Goal: Transaction & Acquisition: Purchase product/service

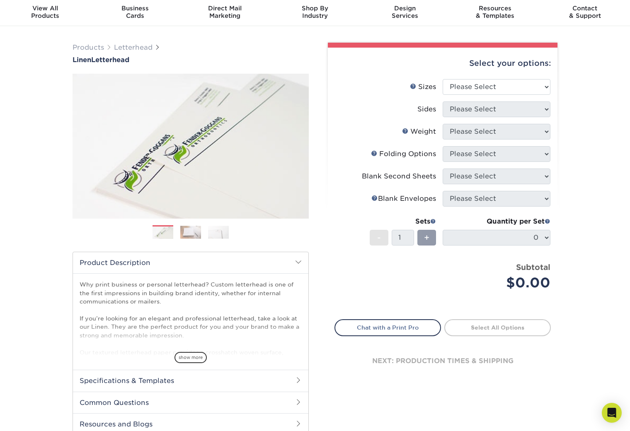
scroll to position [41, 0]
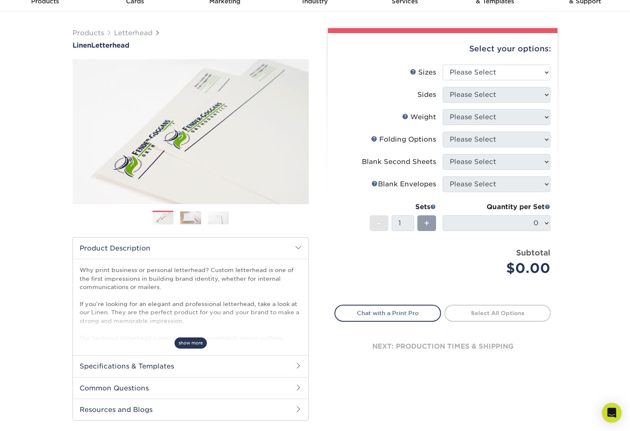
click at [193, 345] on span "show more" at bounding box center [190, 343] width 32 height 11
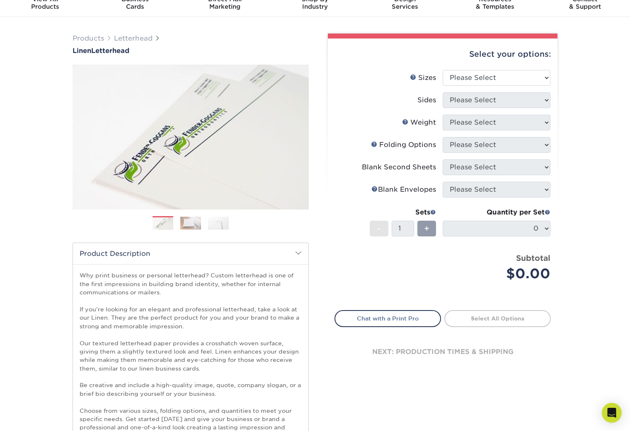
scroll to position [0, 0]
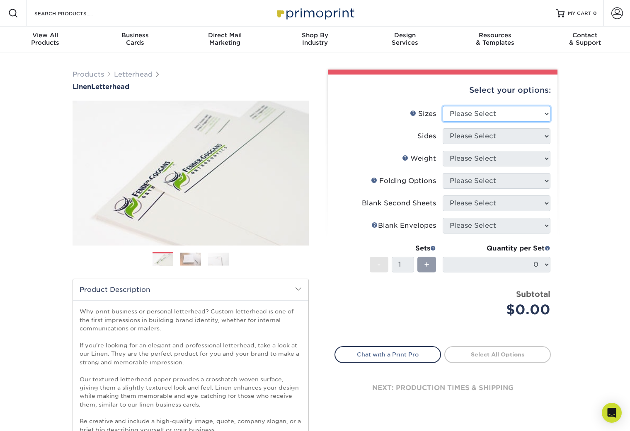
click at [547, 113] on select "Please Select 5.5" x 8.5" 8.5" x 11" 8.5" x 14" 11" x 17"" at bounding box center [496, 114] width 108 height 16
select select "8.50x11.00"
click at [442, 106] on select "Please Select 5.5" x 8.5" 8.5" x 11" 8.5" x 14" 11" x 17"" at bounding box center [496, 114] width 108 height 16
click at [546, 135] on select "Please Select Print Both Sides Print Front Only" at bounding box center [496, 136] width 108 height 16
select select "32d3c223-f82c-492b-b915-ba065a00862f"
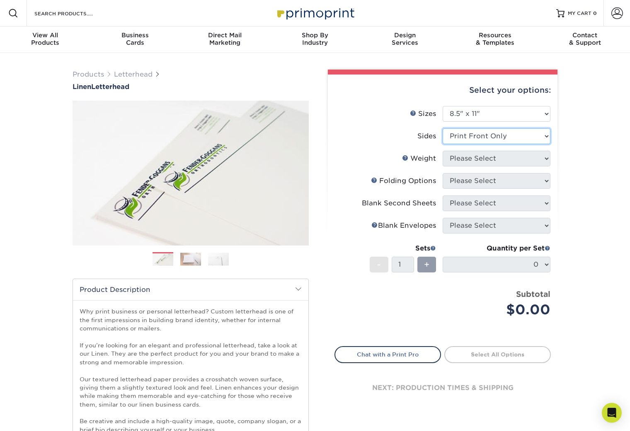
click at [442, 128] on select "Please Select Print Both Sides Print Front Only" at bounding box center [496, 136] width 108 height 16
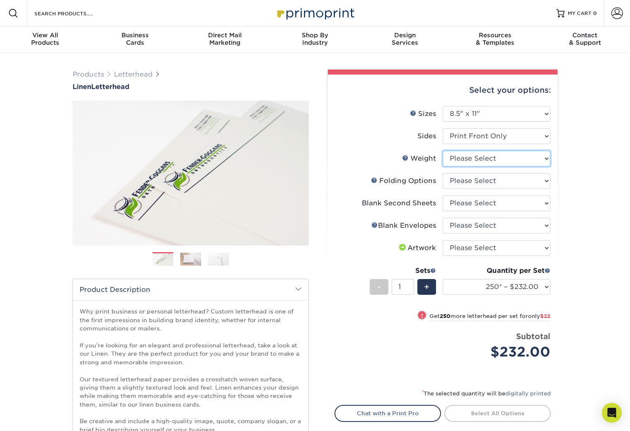
click at [545, 158] on select "Please Select 70LB" at bounding box center [496, 159] width 108 height 16
select select "70LB"
click at [442, 151] on select "Please Select 70LB" at bounding box center [496, 159] width 108 height 16
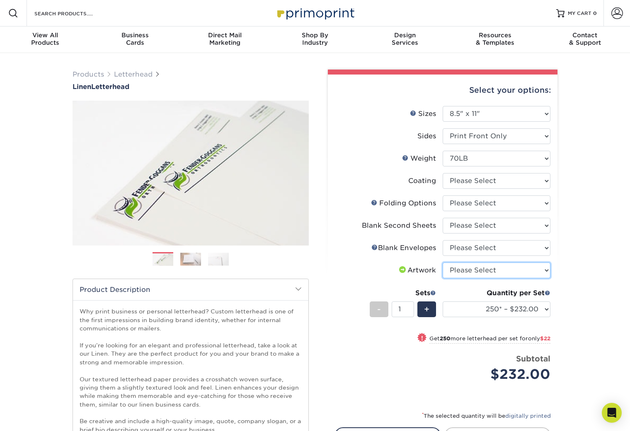
click at [545, 270] on select "Please Select I will upload files I need a design - $75" at bounding box center [496, 271] width 108 height 16
select select "upload"
click at [442, 263] on select "Please Select I will upload files I need a design - $75" at bounding box center [496, 271] width 108 height 16
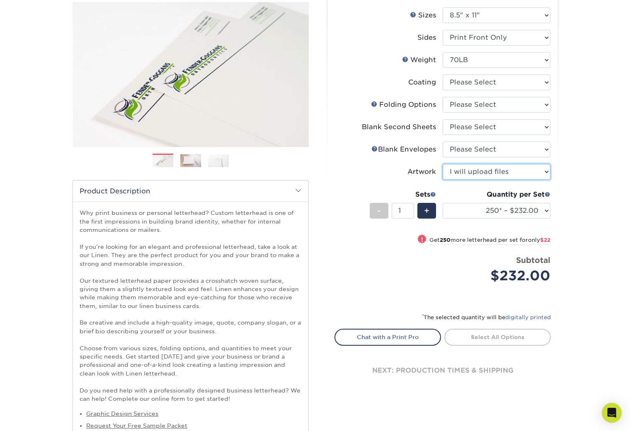
scroll to position [124, 0]
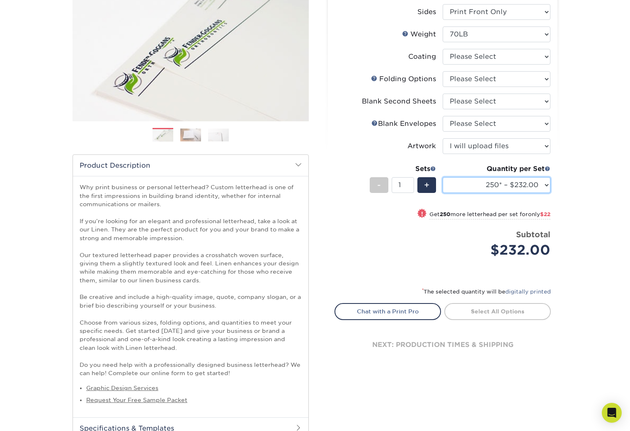
click at [549, 186] on select "250* – $232.00 500* – $254.00 750 – $269.00 1000 – $283.00 1500 – $327.00 2000 …" at bounding box center [496, 185] width 108 height 16
select select "500* – $254.00"
click at [442, 177] on select "250* – $232.00 500* – $254.00 750 – $269.00 1000 – $283.00 1500 – $327.00 2000 …" at bounding box center [496, 185] width 108 height 16
click at [494, 311] on link "Select All Options" at bounding box center [497, 311] width 106 height 17
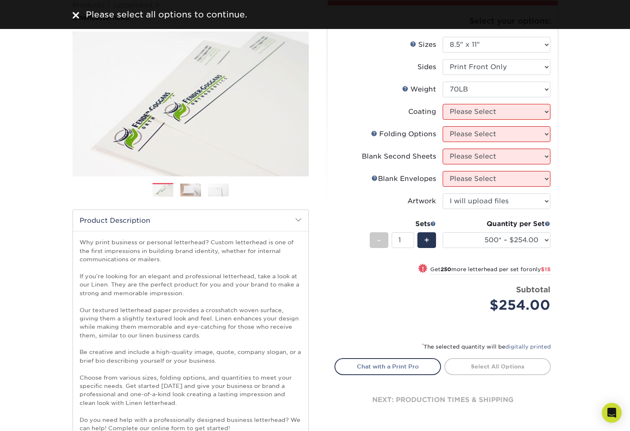
scroll to position [0, 0]
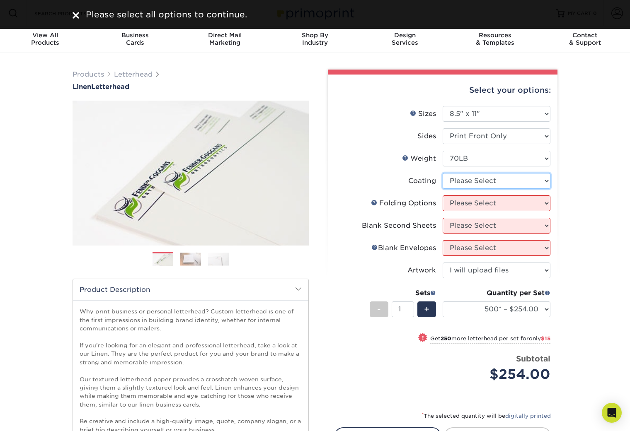
click at [545, 181] on select at bounding box center [496, 181] width 108 height 16
select select "3e7618de-abca-4bda-9f97-8b9129e913d8"
click at [442, 173] on select at bounding box center [496, 181] width 108 height 16
select select "-1"
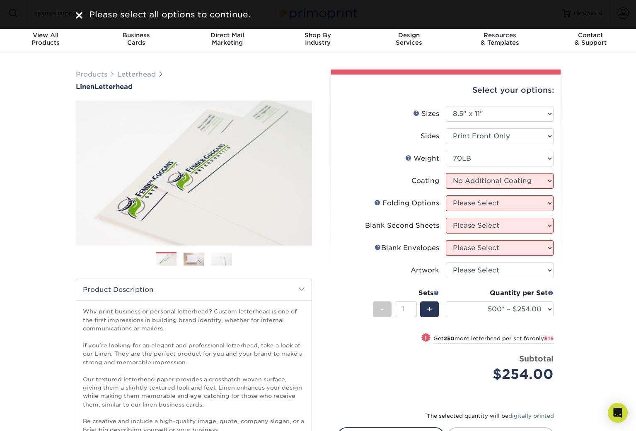
select select "-1"
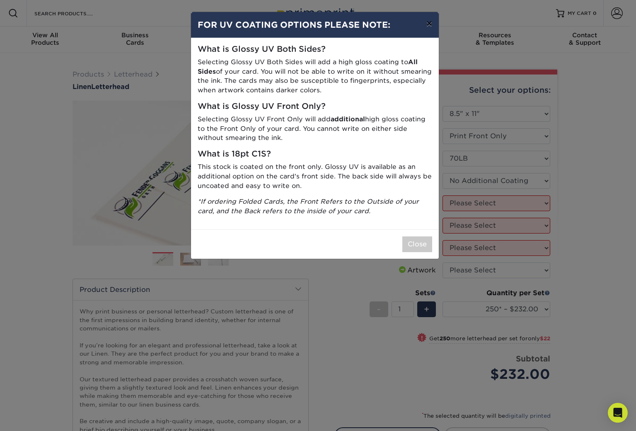
click at [428, 22] on button "×" at bounding box center [429, 23] width 19 height 23
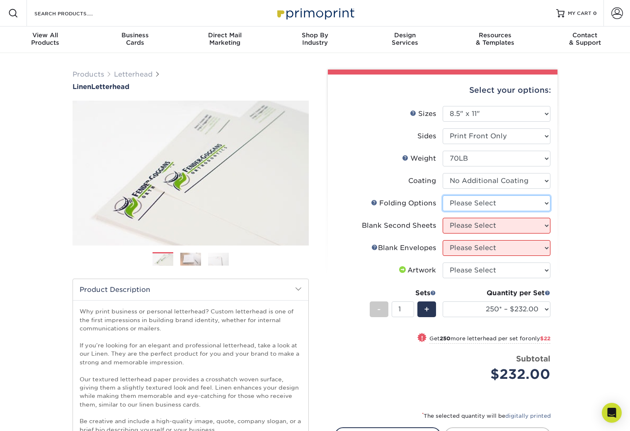
click at [545, 202] on select "Please Select FLAT - No Folding Accordion Fold Half-Fold (Vertical) Half-Fold (…" at bounding box center [496, 203] width 108 height 16
select select "9b1d5825-34d1-4721-9874-ed79abb003d7"
click at [442, 195] on select "Please Select FLAT - No Folding Accordion Fold Half-Fold (Vertical) Half-Fold (…" at bounding box center [496, 203] width 108 height 16
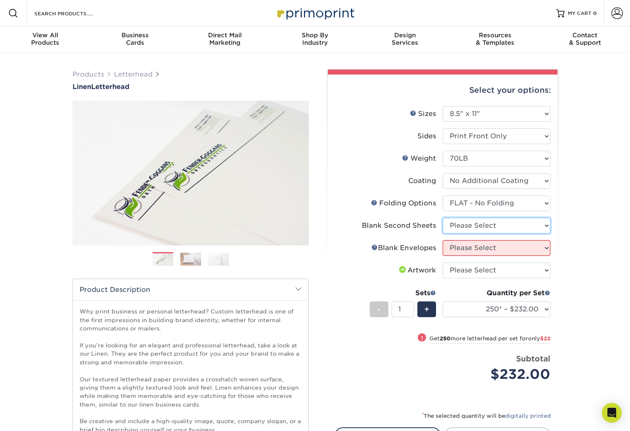
click at [547, 226] on select "Please Select No second blank sheets Yes 250 blank sheets Yes 500 blank sheets …" at bounding box center [496, 226] width 108 height 16
select select "80c01c16-d127-4b18-b8f3-2c0f873fa65b"
click at [442, 218] on select "Please Select No second blank sheets Yes 250 blank sheets Yes 500 blank sheets …" at bounding box center [496, 226] width 108 height 16
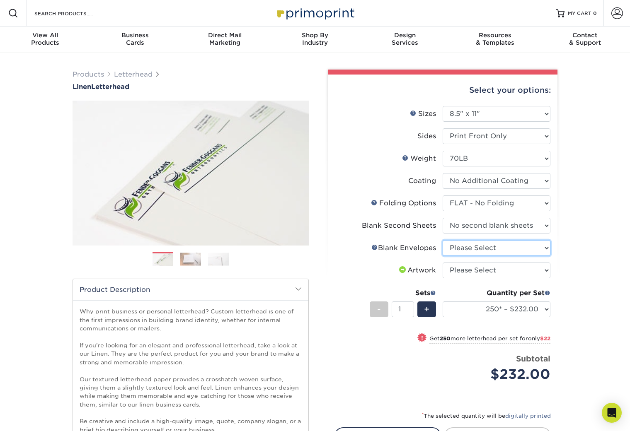
click at [546, 248] on select "Please Select No Blank Envelopes Yes 1000 Linen Envelopes NO 10 Yes 10000 Linen…" at bounding box center [496, 248] width 108 height 16
select select "9f137334-7cf0-4a73-8a74-a4df662606ea"
click at [442, 240] on select "Please Select No Blank Envelopes Yes 1000 Linen Envelopes NO 10 Yes 10000 Linen…" at bounding box center [496, 248] width 108 height 16
click at [546, 270] on select "Please Select I will upload files I need a design - $75" at bounding box center [496, 271] width 108 height 16
select select "upload"
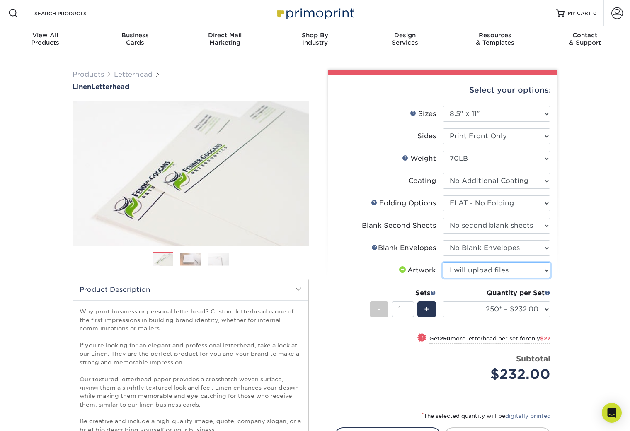
click at [442, 263] on select "Please Select I will upload files I need a design - $75" at bounding box center [496, 271] width 108 height 16
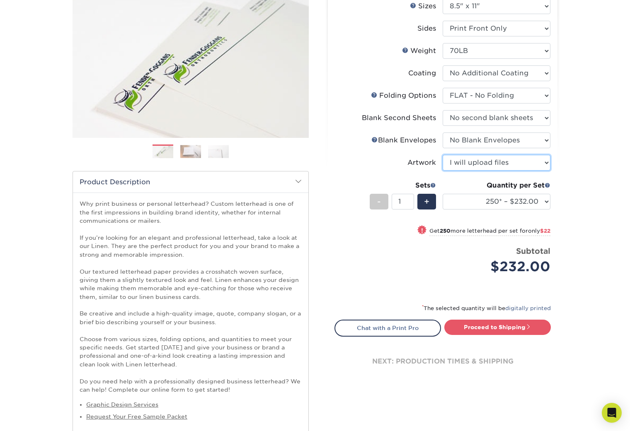
scroll to position [124, 0]
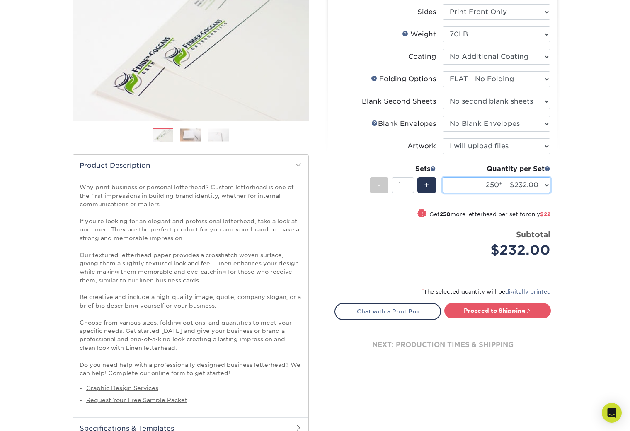
click at [543, 184] on select "250* – $232.00 500* – $254.00 750 – $269.00 1000 – $283.00 1500 – $327.00 2000 …" at bounding box center [496, 185] width 108 height 16
select select "500* – $254.00"
click at [442, 177] on select "250* – $232.00 500* – $254.00 750 – $269.00 1000 – $283.00 1500 – $327.00 2000 …" at bounding box center [496, 185] width 108 height 16
click at [490, 310] on link "Proceed to Shipping" at bounding box center [497, 310] width 106 height 15
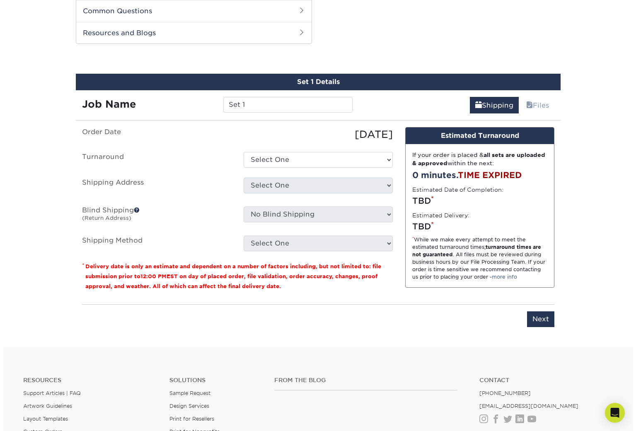
scroll to position [567, 0]
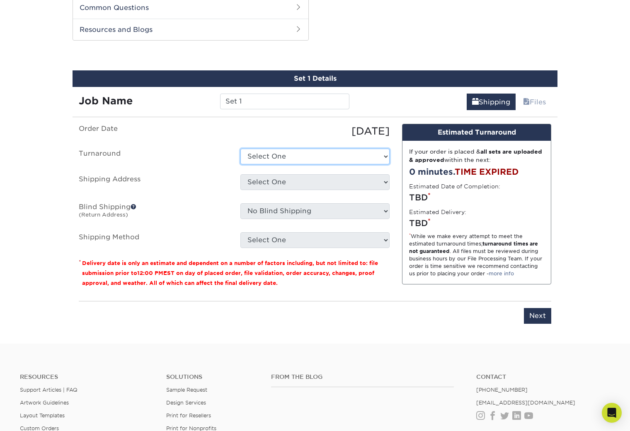
click at [296, 156] on select "Select One 2-4 Business Days 2 Day Next Business Day" at bounding box center [314, 157] width 149 height 16
select select "c188c516-f65d-412b-905f-2aaf2b25504c"
click at [240, 149] on select "Select One 2-4 Business Days 2 Day Next Business Day" at bounding box center [314, 157] width 149 height 16
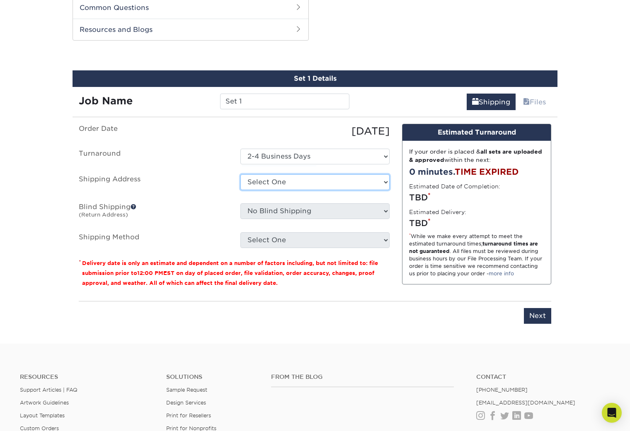
click at [323, 181] on select "Select One + Add New Address - Login" at bounding box center [314, 182] width 149 height 16
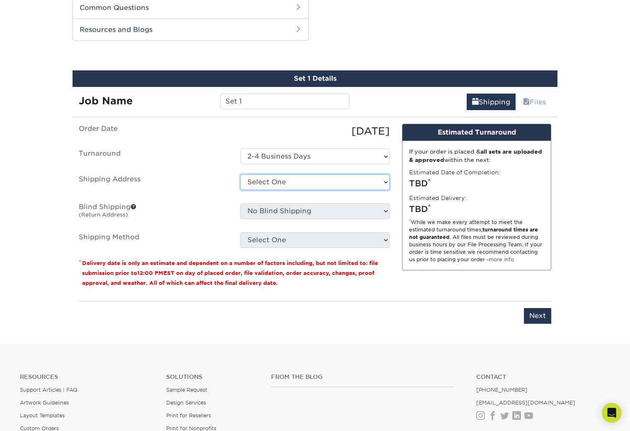
select select "newaddress"
click at [240, 174] on select "Select One + Add New Address - Login" at bounding box center [314, 182] width 149 height 16
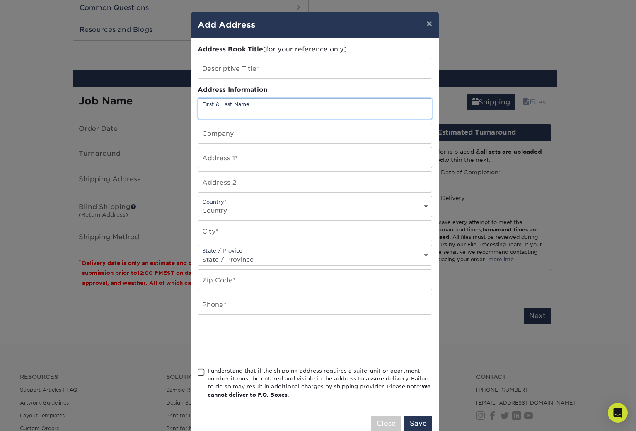
click at [259, 111] on input "text" at bounding box center [315, 109] width 234 height 20
type input "[PERSON_NAME]"
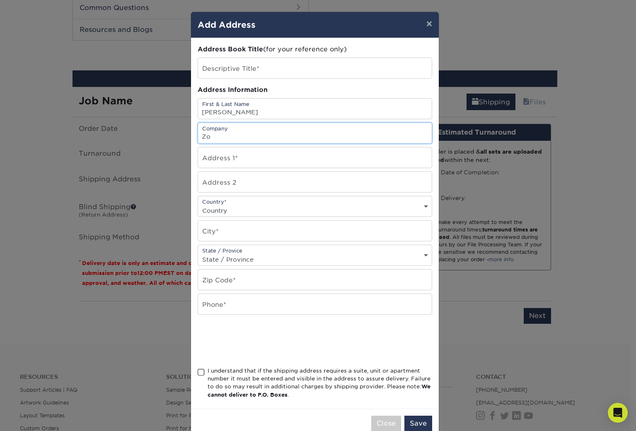
type input "Z"
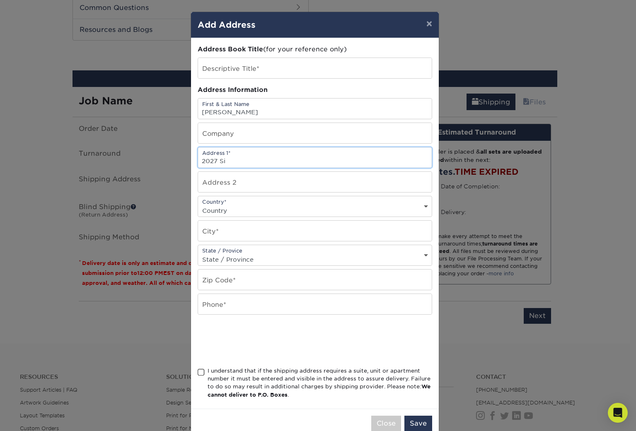
type input "[STREET_ADDRESS][PERSON_NAME][PERSON_NAME]"
select select "US"
type input "Signal Mountain"
select select "TN"
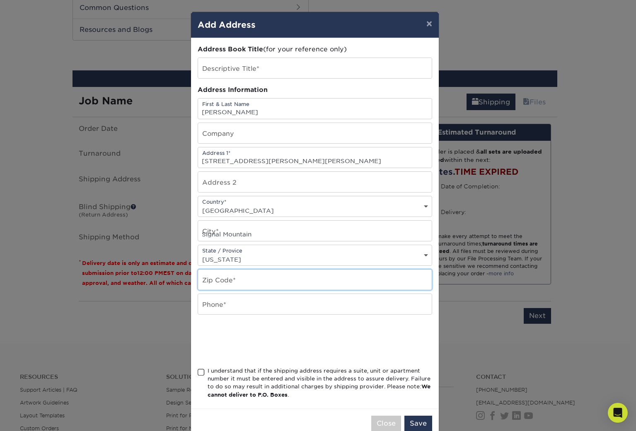
type input "37377"
click at [237, 307] on input "text" at bounding box center [315, 304] width 234 height 20
type input "5123728888"
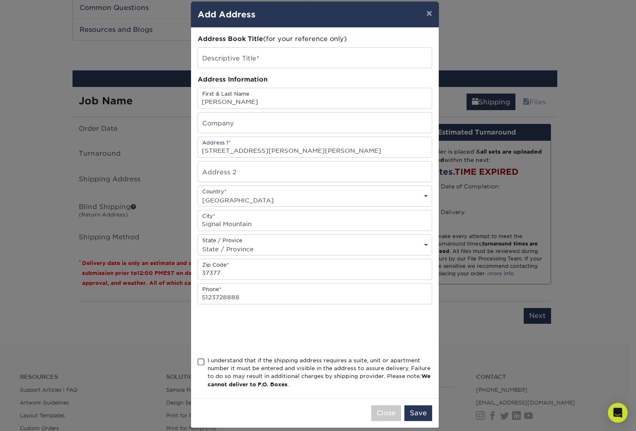
scroll to position [19, 0]
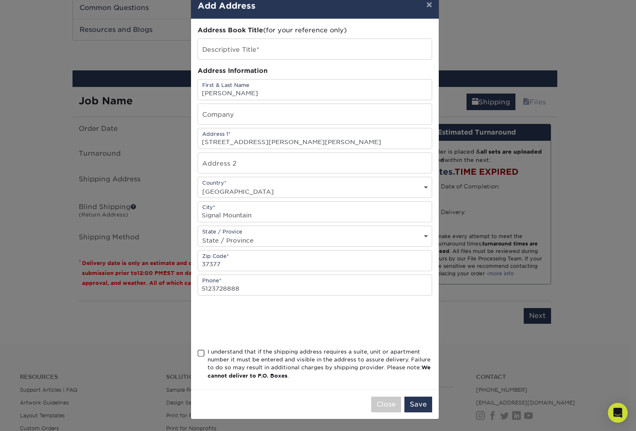
click at [202, 350] on div "I understand that if the shipping address requires a suite, unit or apartment n…" at bounding box center [315, 366] width 234 height 36
click at [199, 354] on span at bounding box center [201, 354] width 7 height 8
click at [0, 0] on input "I understand that if the shipping address requires a suite, unit or apartment n…" at bounding box center [0, 0] width 0 height 0
click at [414, 405] on button "Save" at bounding box center [418, 405] width 28 height 16
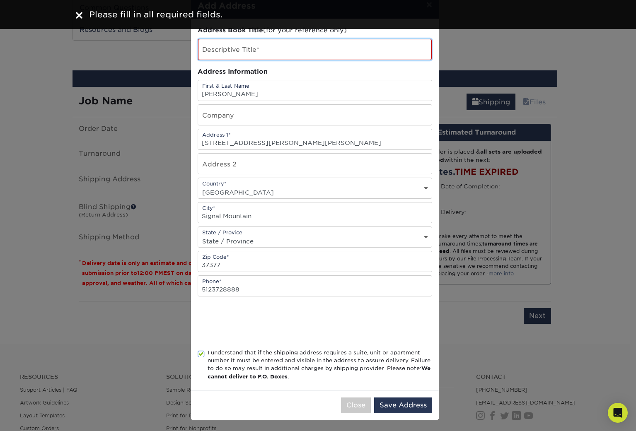
click at [239, 48] on input "text" at bounding box center [315, 49] width 234 height 21
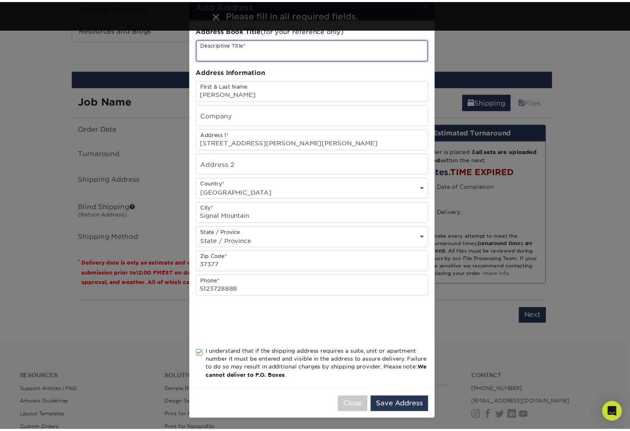
scroll to position [0, 0]
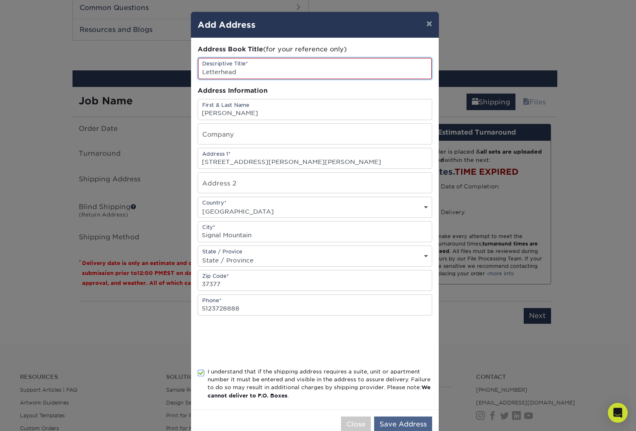
type input "Letterhead"
drag, startPoint x: 405, startPoint y: 422, endPoint x: 405, endPoint y: 415, distance: 7.0
click at [405, 419] on button "Save Address" at bounding box center [403, 425] width 58 height 16
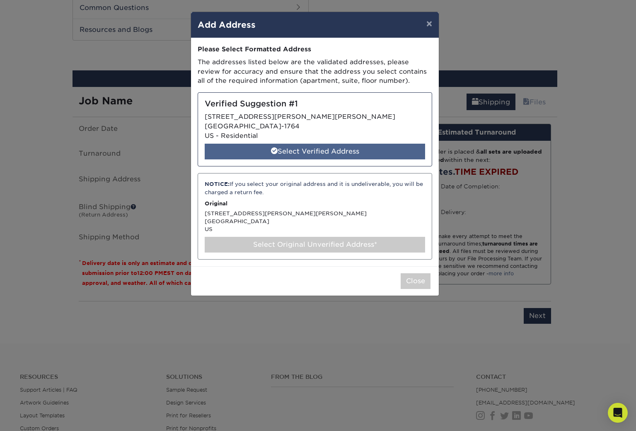
click at [309, 151] on div "Select Verified Address" at bounding box center [315, 152] width 220 height 16
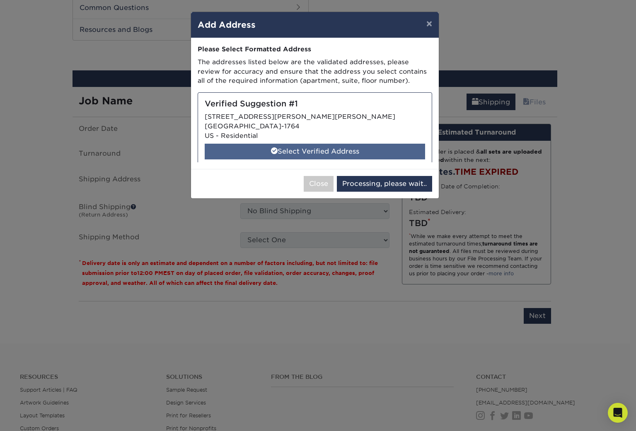
select select "286297"
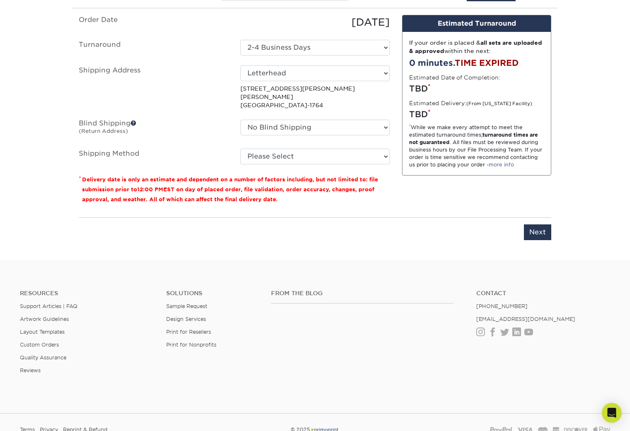
scroll to position [691, 0]
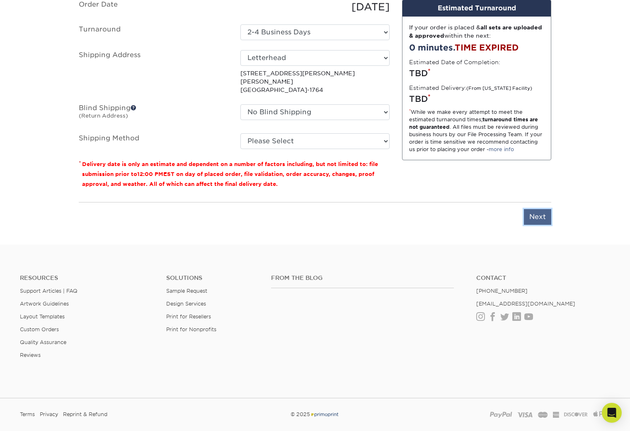
click at [535, 211] on input "Next" at bounding box center [537, 217] width 27 height 16
type input "Next"
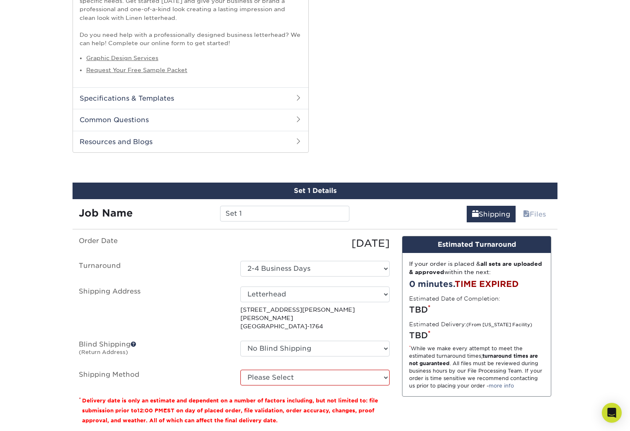
scroll to position [608, 0]
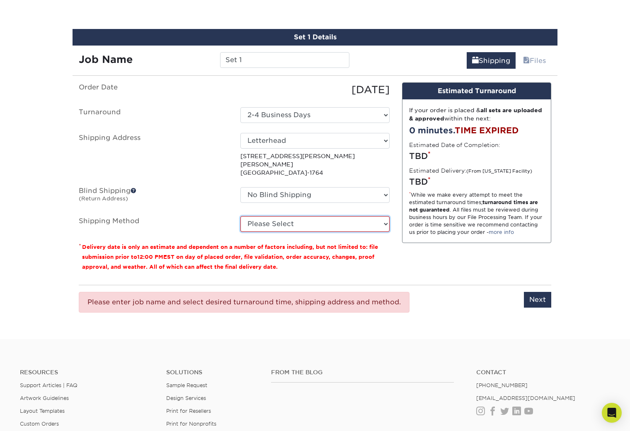
click at [384, 216] on select "Please Select 3 Day Shipping Service (+$24.20) 2 Day Air Shipping (+$24.57) Gro…" at bounding box center [314, 224] width 149 height 16
select select "02"
click at [240, 216] on select "Please Select 3 Day Shipping Service (+$24.20) 2 Day Air Shipping (+$24.57) Gro…" at bounding box center [314, 224] width 149 height 16
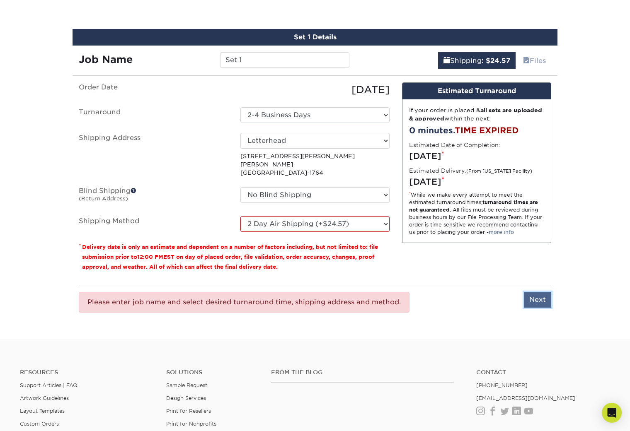
click at [535, 292] on input "Next" at bounding box center [537, 300] width 27 height 16
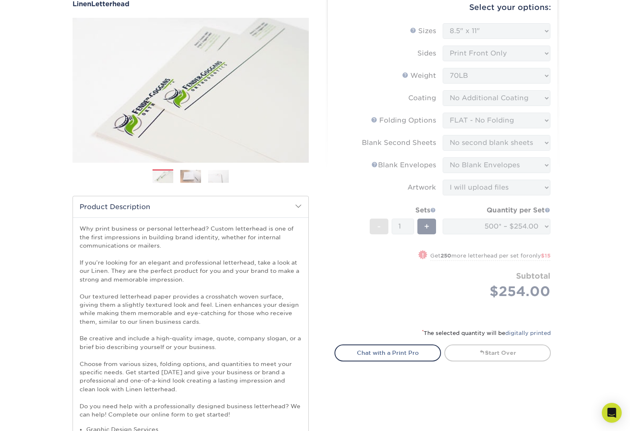
scroll to position [0, 0]
